Goal: Information Seeking & Learning: Find specific fact

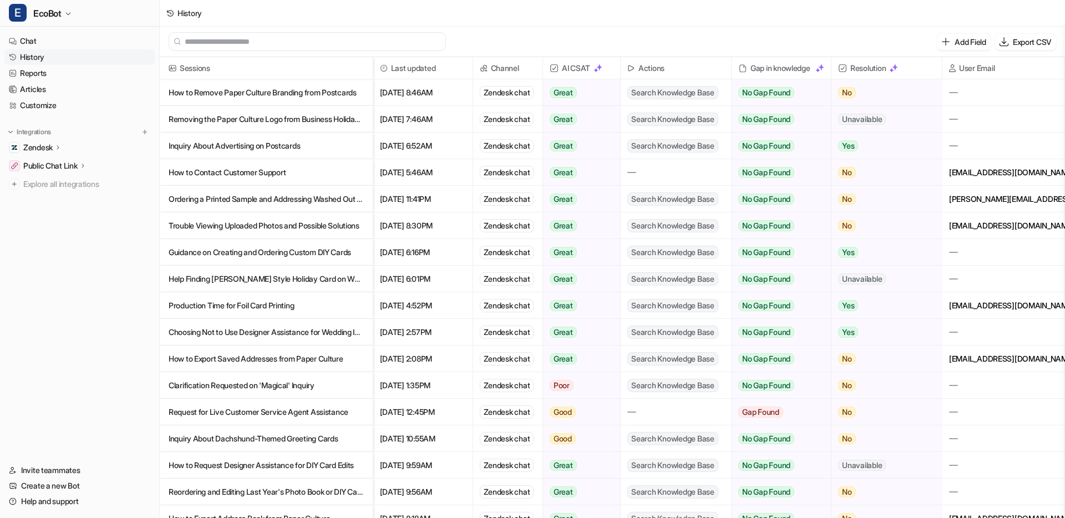
click at [317, 223] on p "Trouble Viewing Uploaded Photos and Possible Solutions" at bounding box center [266, 225] width 195 height 27
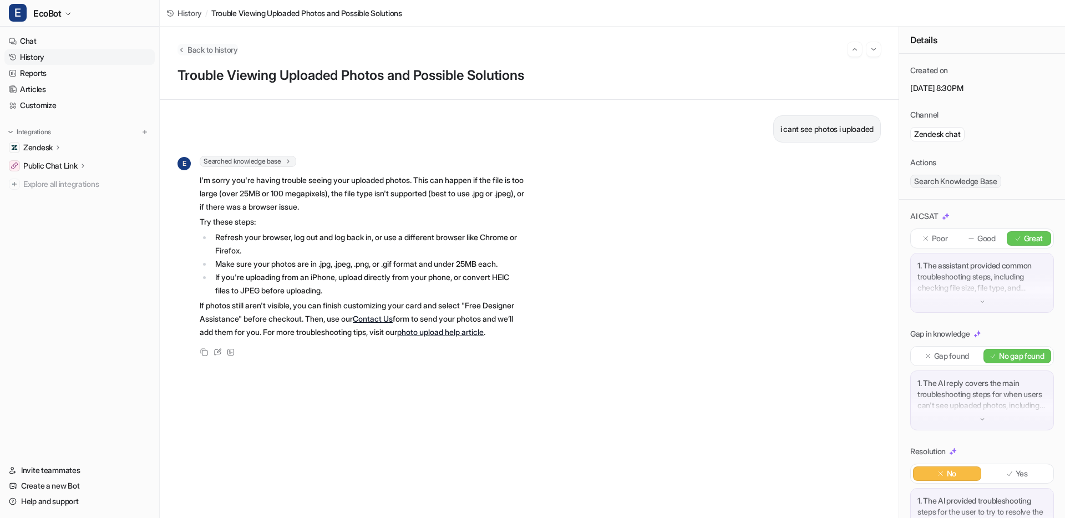
click at [211, 53] on span "Back to history" at bounding box center [213, 50] width 50 height 12
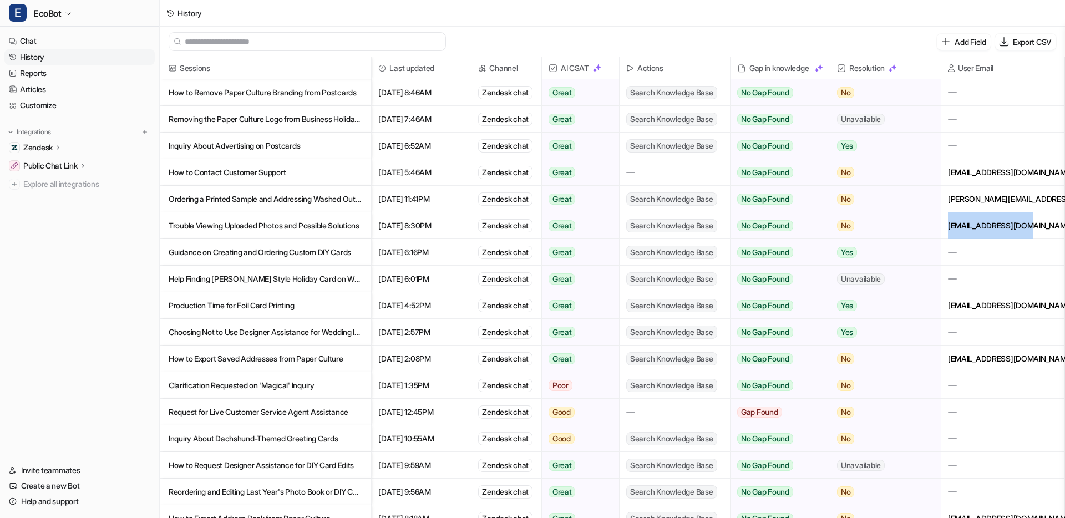
drag, startPoint x: 1038, startPoint y: 229, endPoint x: 942, endPoint y: 224, distance: 96.1
click at [942, 224] on div "amjacob19@gmail.com" at bounding box center [1002, 225] width 123 height 26
copy div "amjacob19@gmail.com"
